Goal: Find specific page/section: Find specific page/section

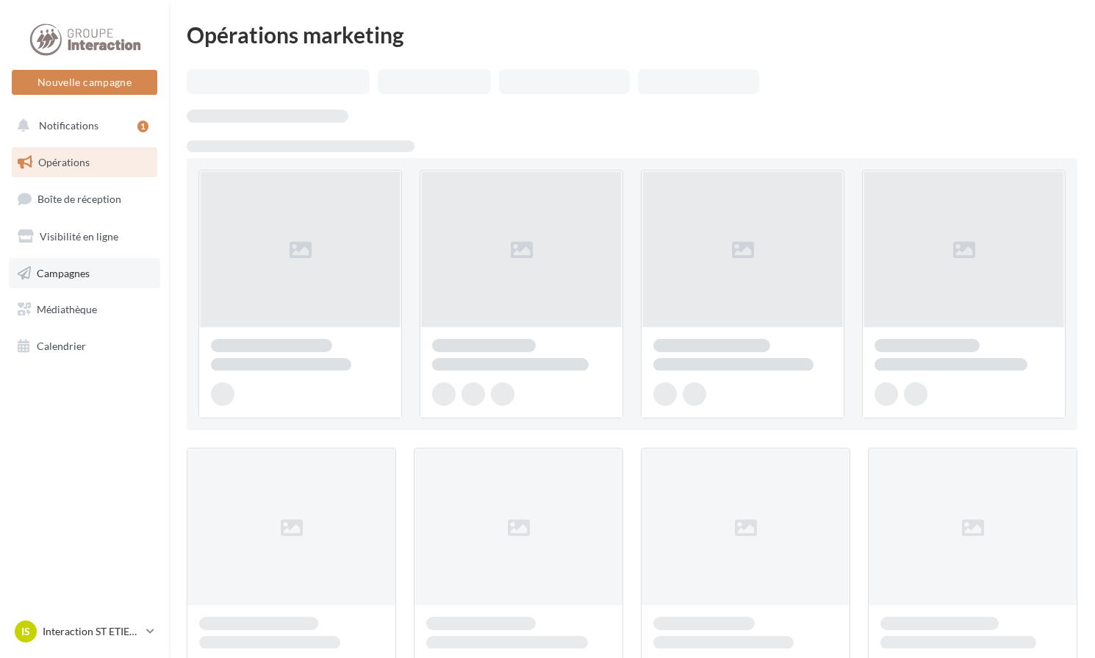
click at [121, 259] on link "Campagnes" at bounding box center [84, 273] width 151 height 31
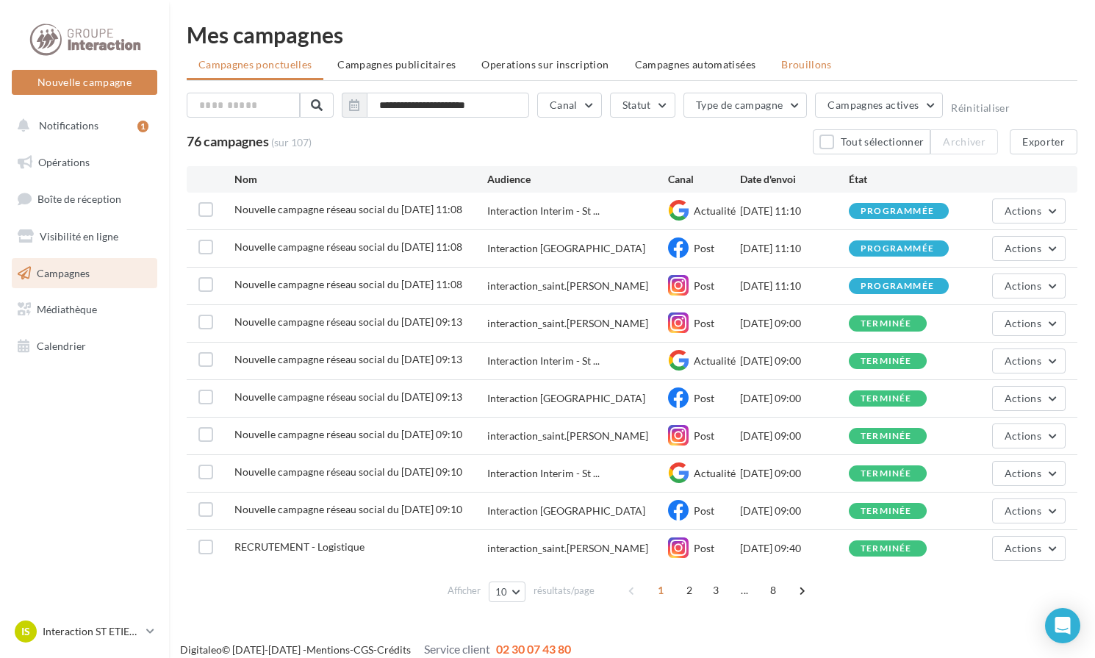
click at [797, 61] on span "Brouillons" at bounding box center [806, 64] width 51 height 12
